Goal: Task Accomplishment & Management: Complete application form

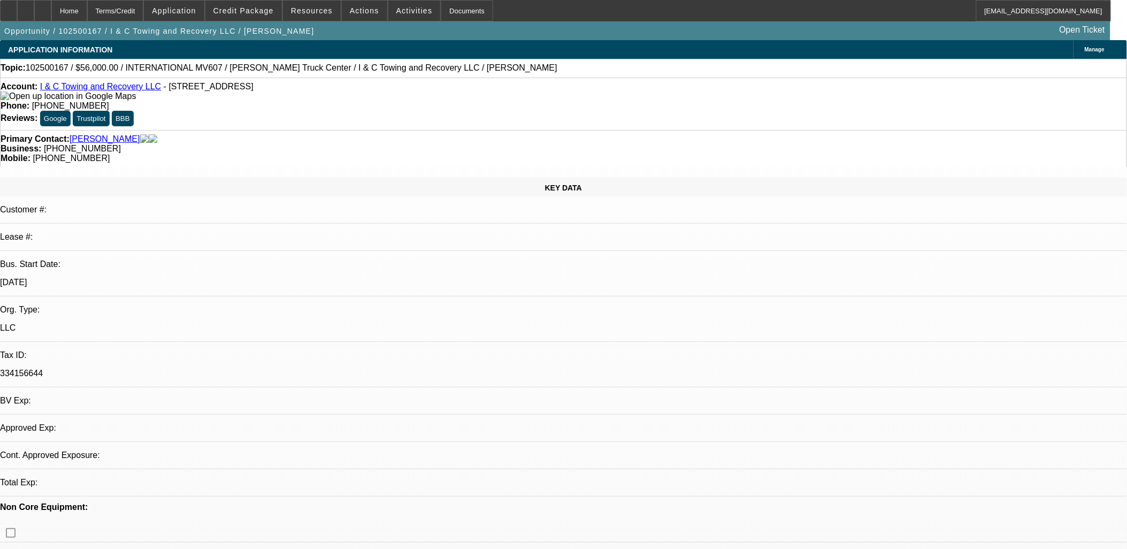
select select "0.2"
select select "2"
select select "0.1"
select select "1"
select select "2"
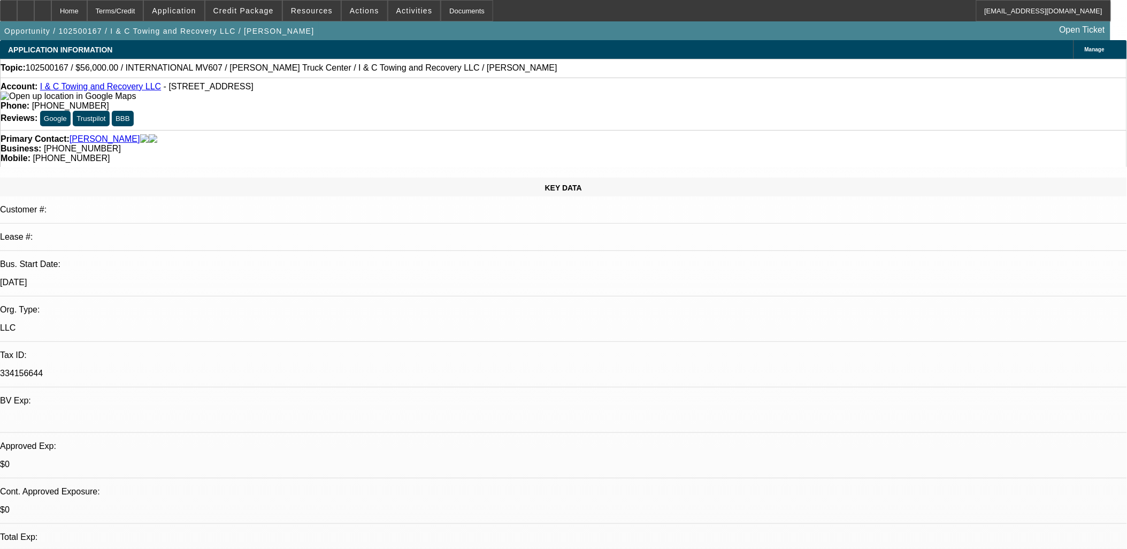
select select "4"
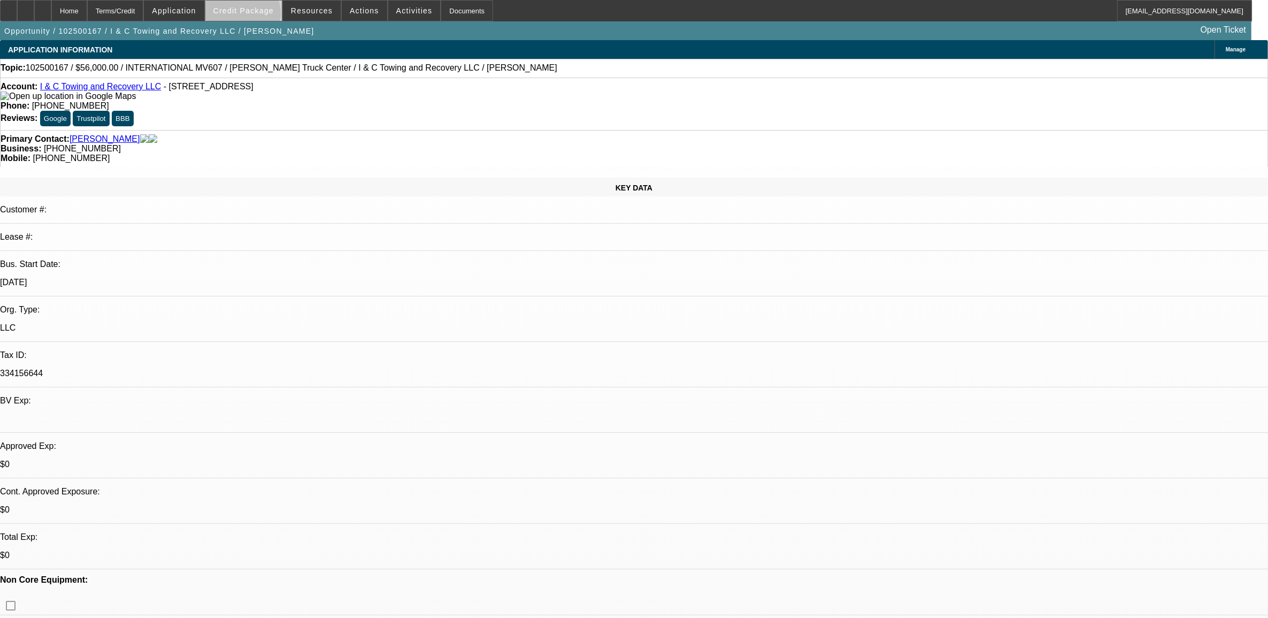
click at [260, 16] on span at bounding box center [243, 11] width 76 height 26
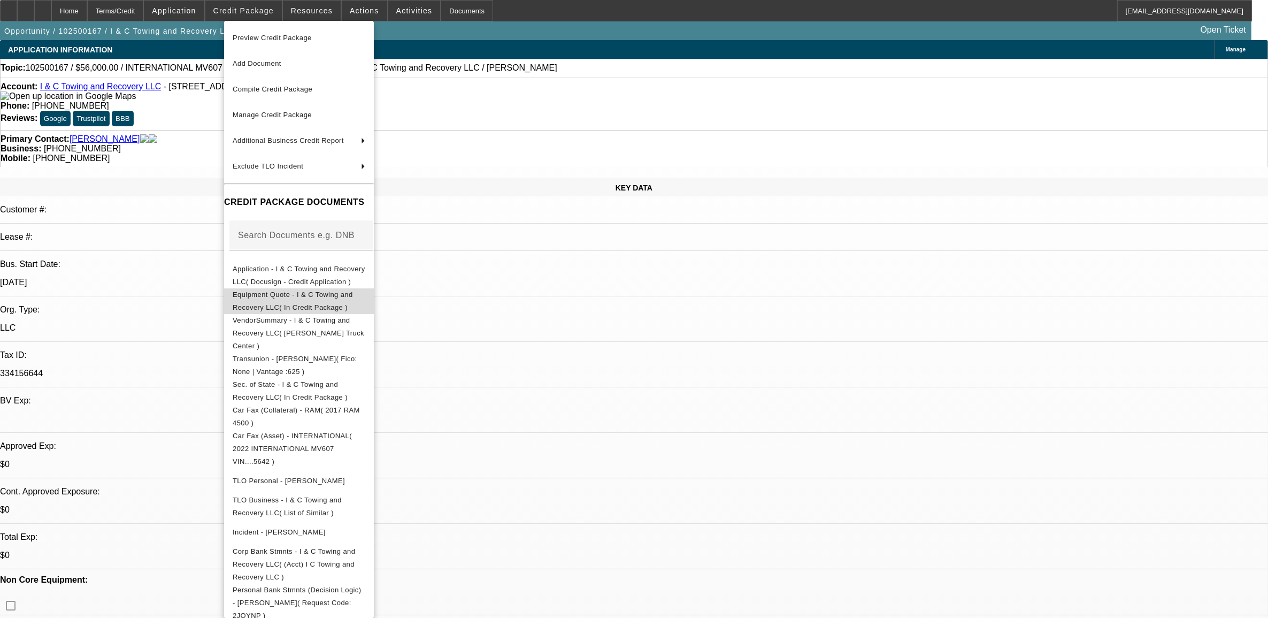
click at [340, 297] on span "Equipment Quote - I & C Towing and Recovery LLC( In Credit Package )" at bounding box center [293, 300] width 120 height 21
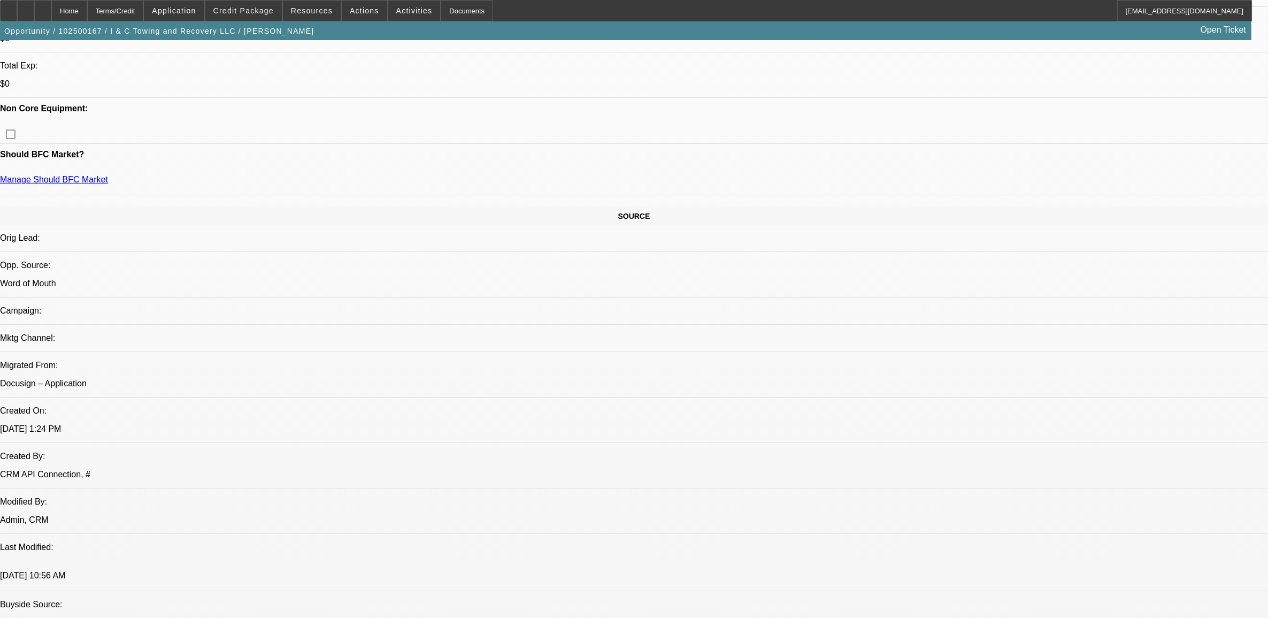
scroll to position [267, 0]
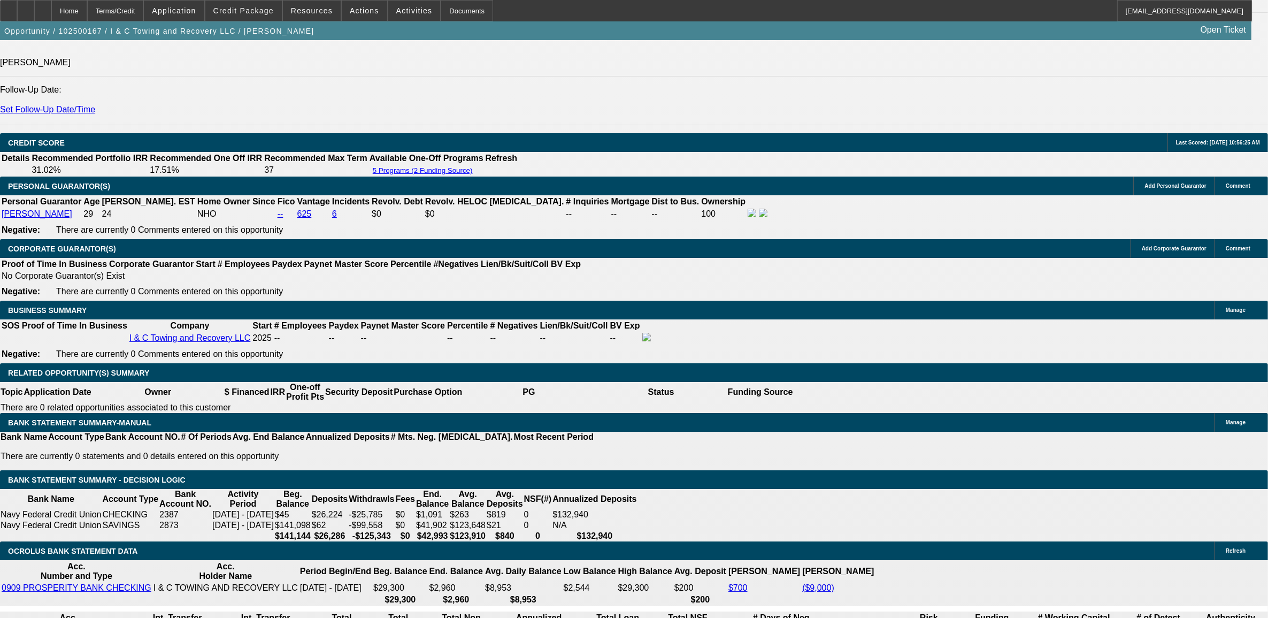
scroll to position [1270, 0]
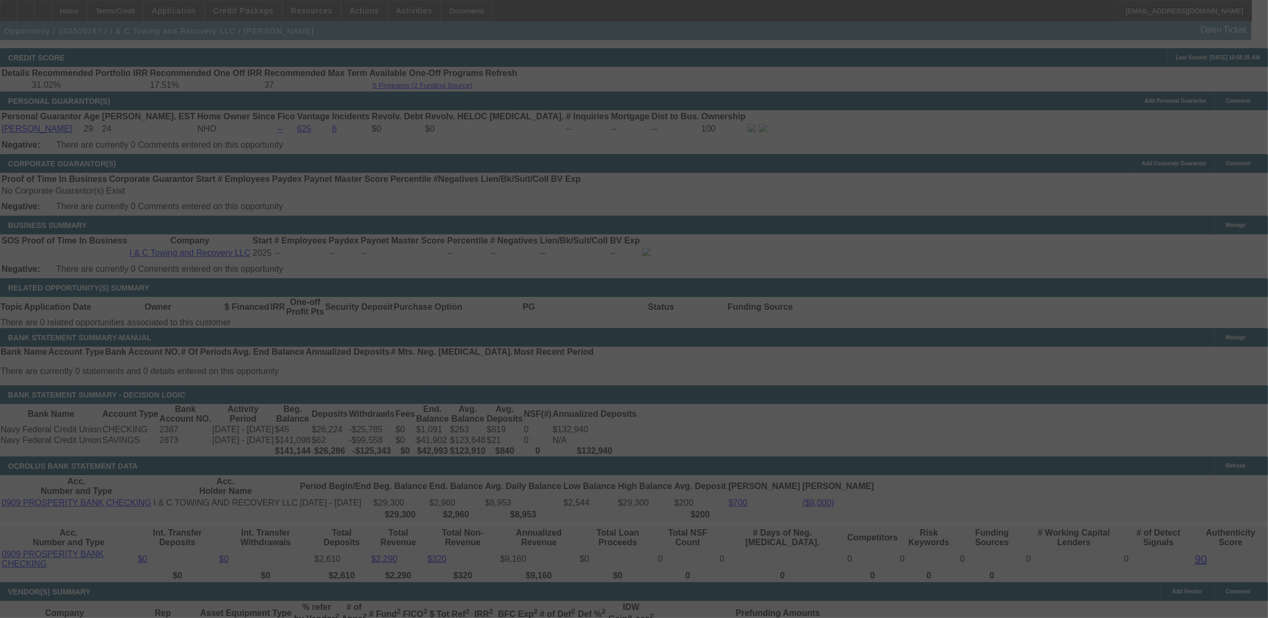
scroll to position [1604, 0]
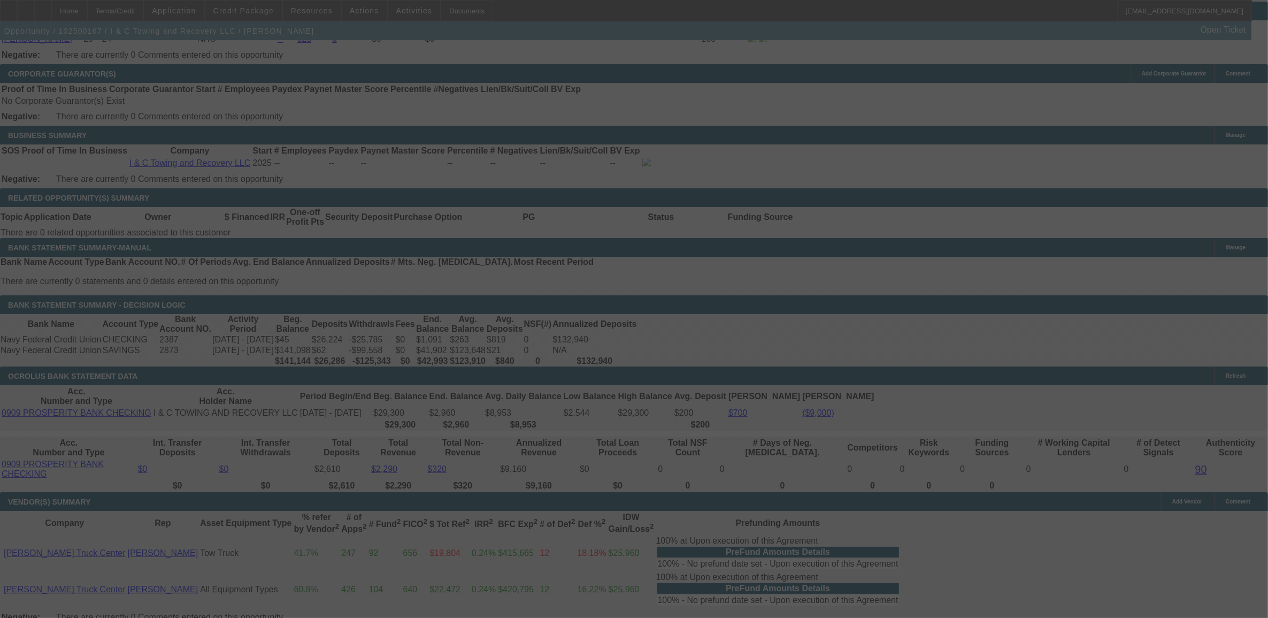
select select "0.2"
select select "2"
select select "0.1"
select select "4"
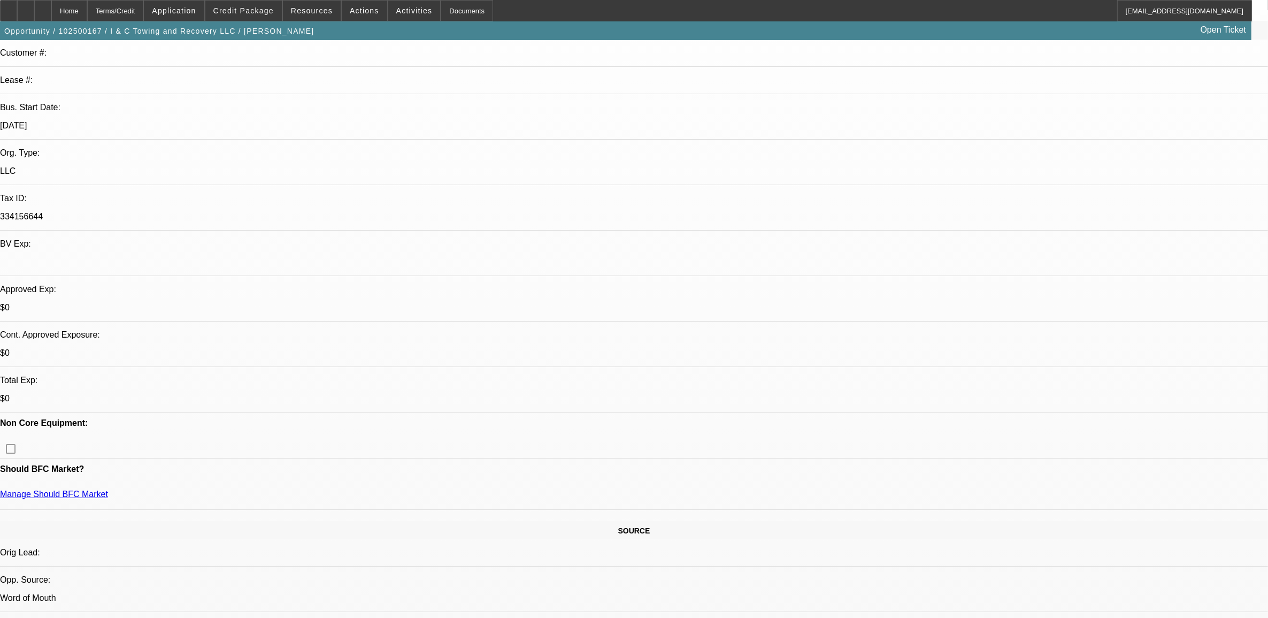
scroll to position [0, 0]
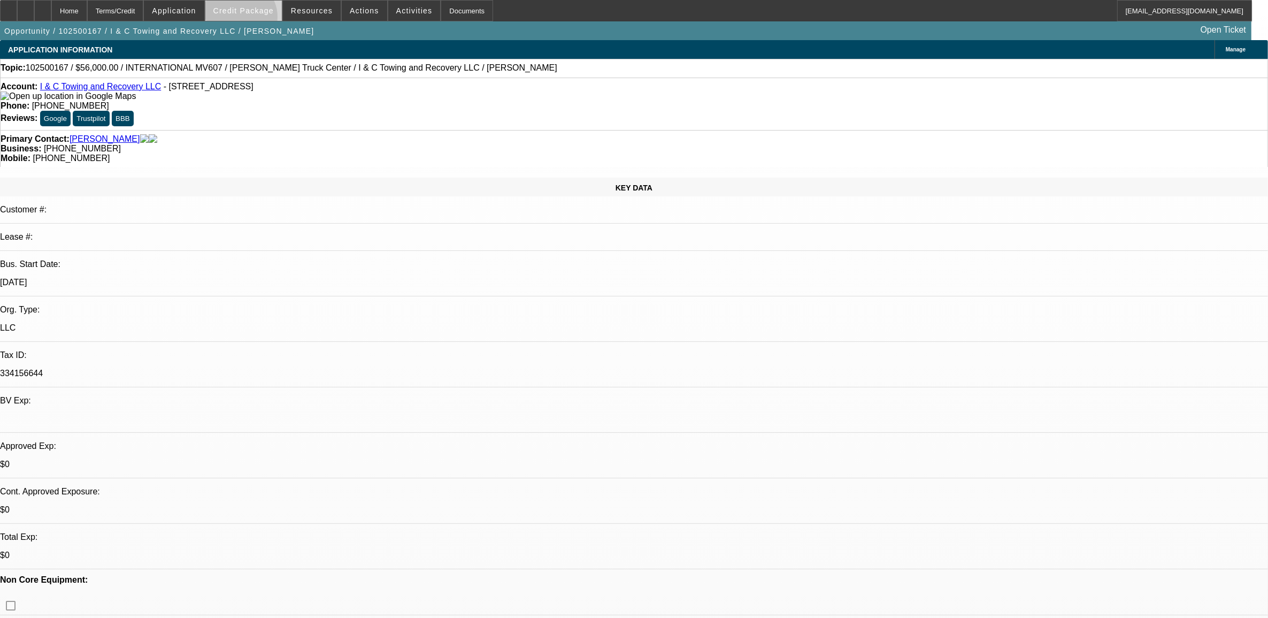
click at [258, 19] on span at bounding box center [243, 11] width 76 height 26
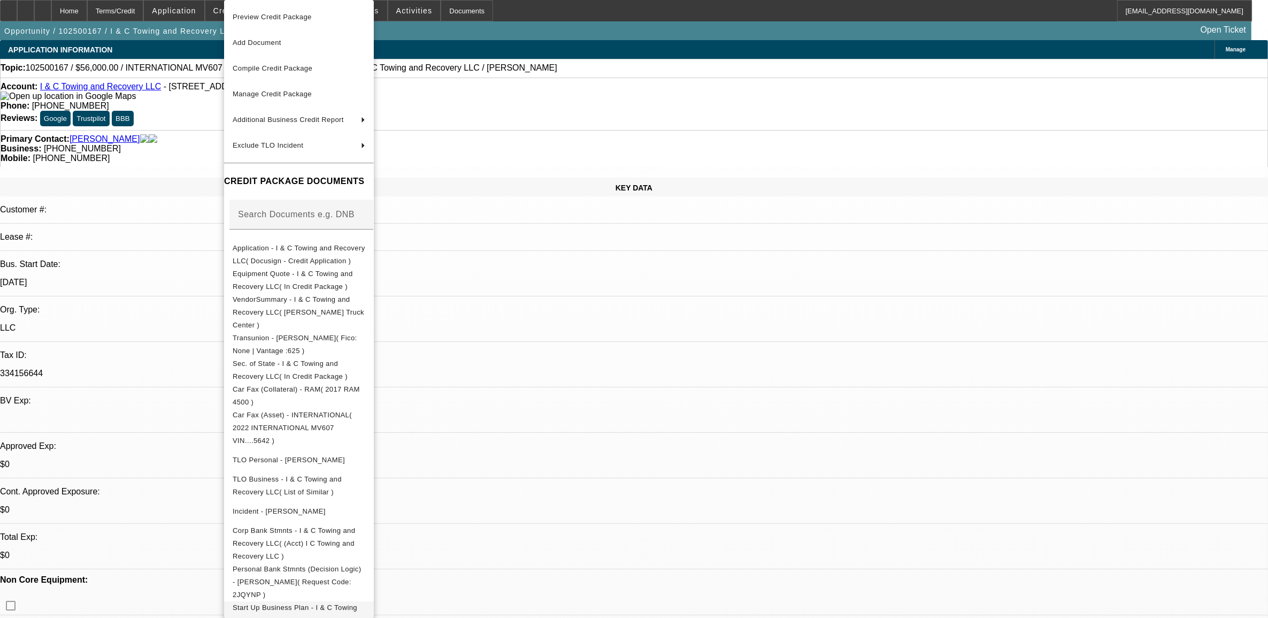
click at [365, 548] on span "Start Up Business Plan - I & C Towing and Recovery LLC( In Credit Package )" at bounding box center [299, 614] width 133 height 26
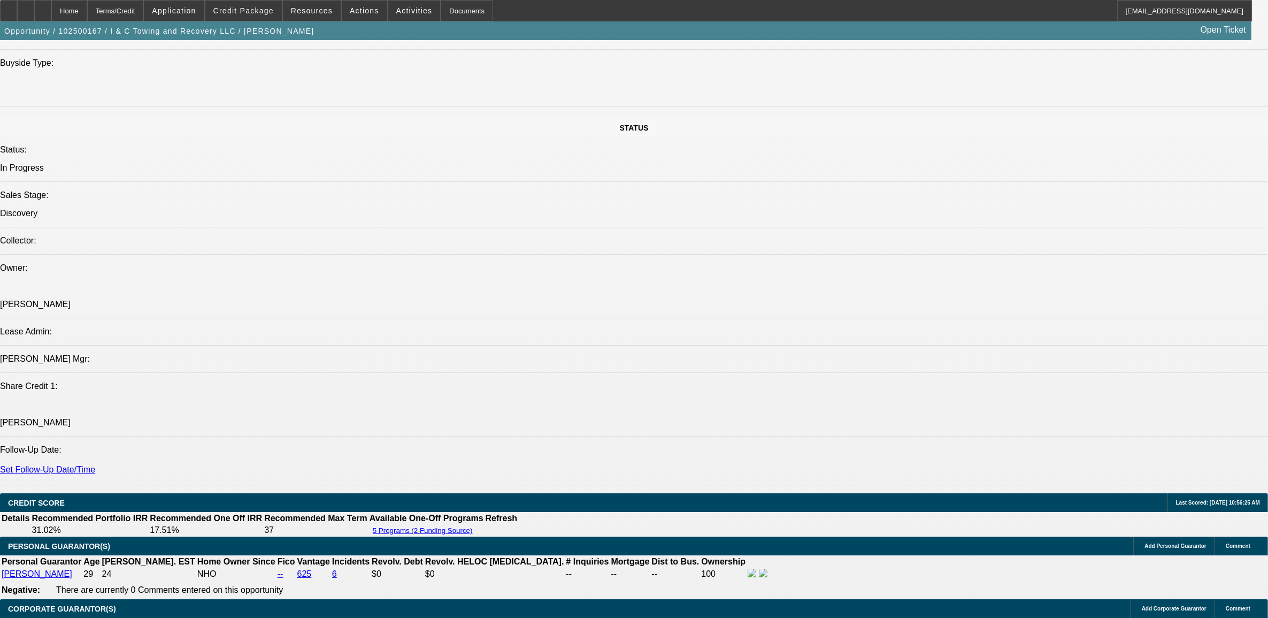
scroll to position [1538, 0]
